Goal: Transaction & Acquisition: Subscribe to service/newsletter

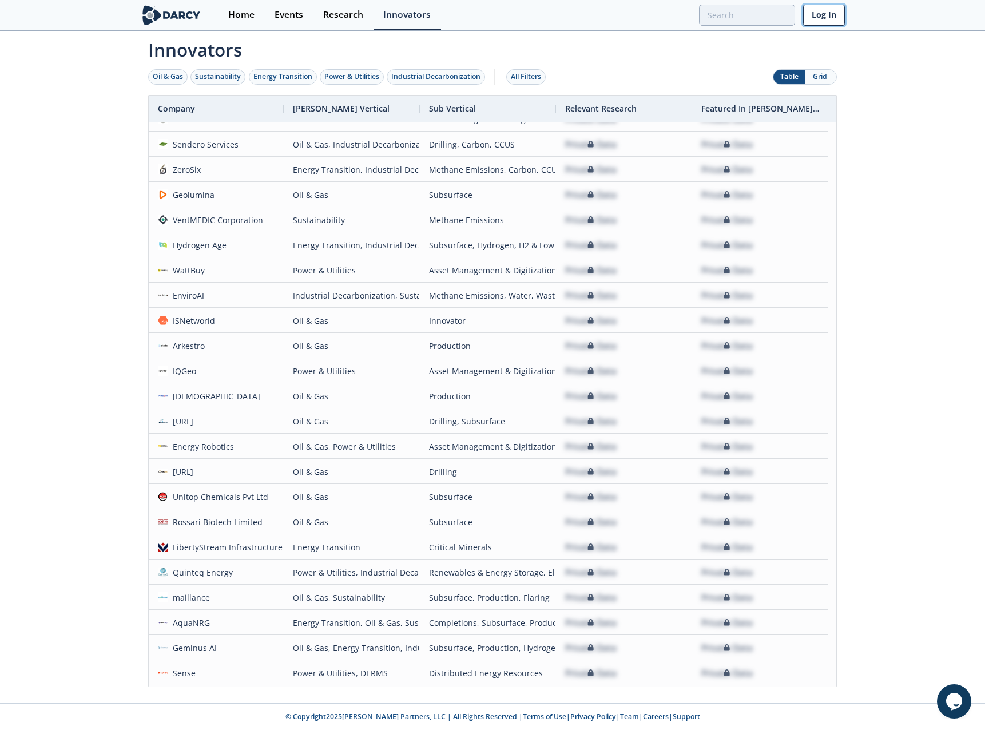
click at [822, 18] on link "Log In" at bounding box center [824, 15] width 42 height 21
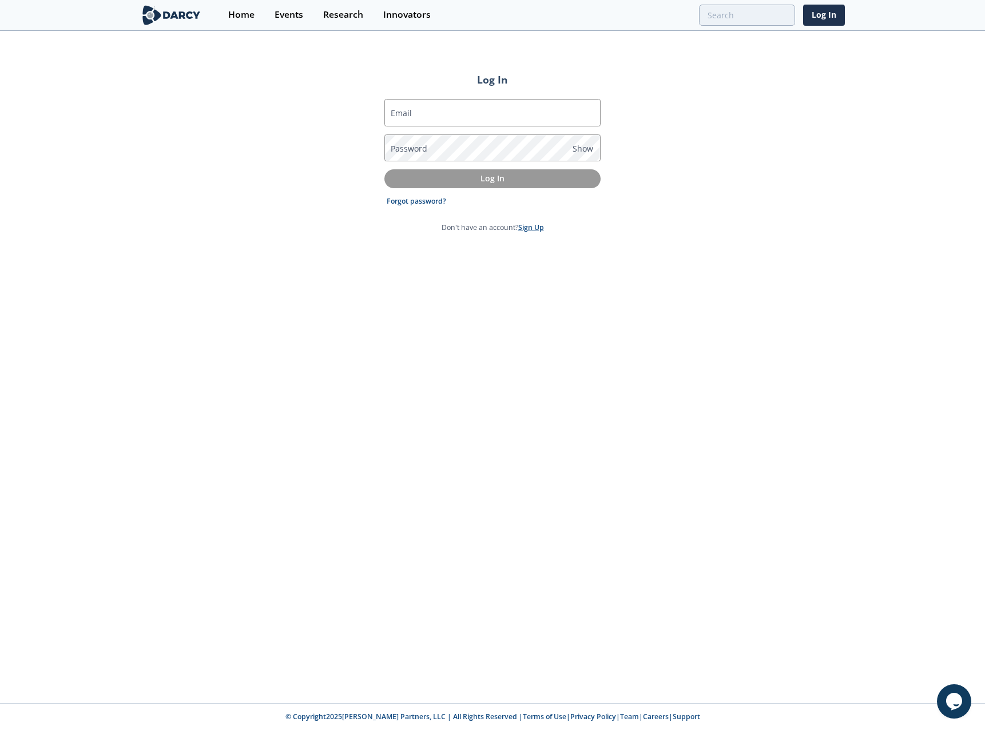
click at [536, 225] on link "Sign Up" at bounding box center [531, 228] width 26 height 10
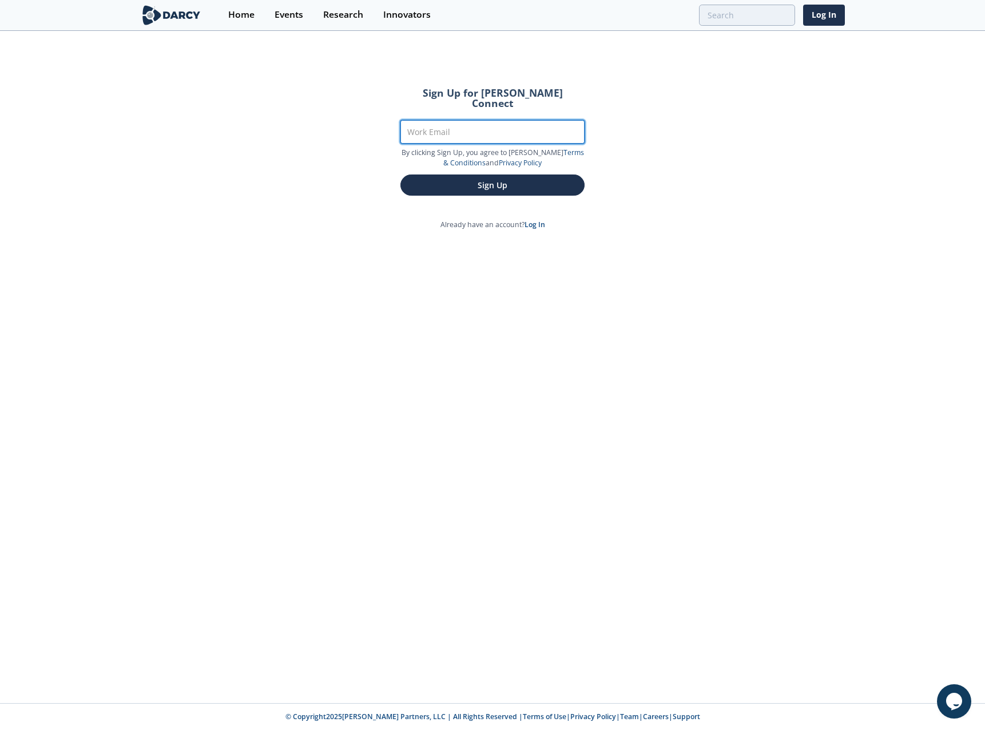
click at [487, 120] on input "Work Email" at bounding box center [492, 131] width 184 height 23
click at [486, 120] on input "Work Email" at bounding box center [492, 131] width 184 height 23
